Goal: Task Accomplishment & Management: Manage account settings

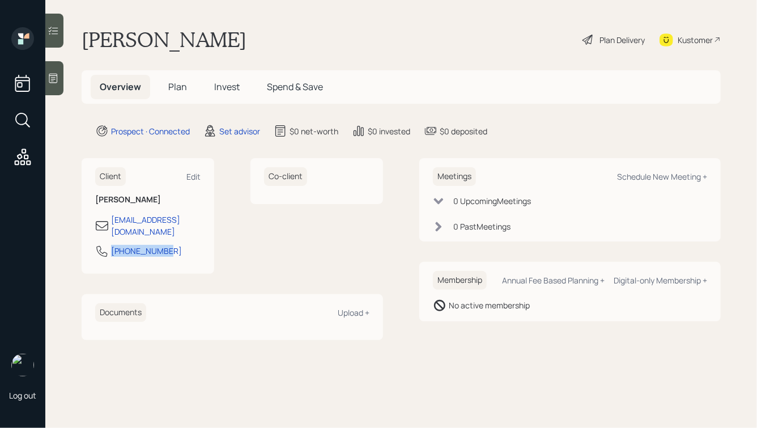
drag, startPoint x: 166, startPoint y: 241, endPoint x: 97, endPoint y: 242, distance: 69.1
click at [97, 244] on div "[PHONE_NUMBER]" at bounding box center [147, 254] width 105 height 20
copy div "[PHONE_NUMBER]"
click at [666, 173] on div "Schedule New Meeting +" at bounding box center [662, 176] width 90 height 11
select select "round-[PERSON_NAME]"
